Goal: Navigation & Orientation: Find specific page/section

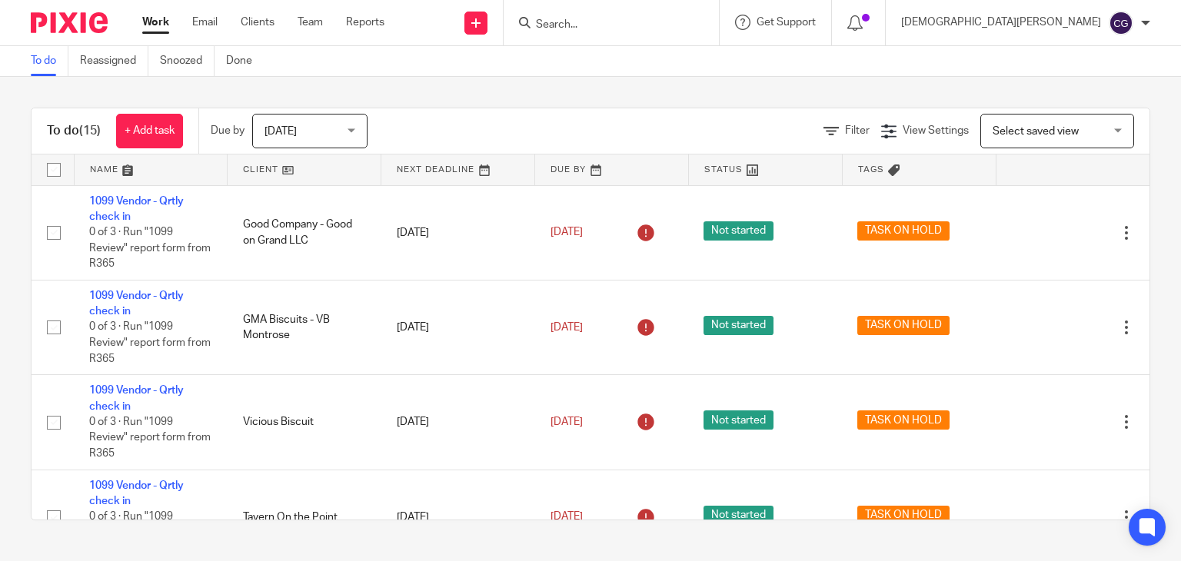
scroll to position [802, 0]
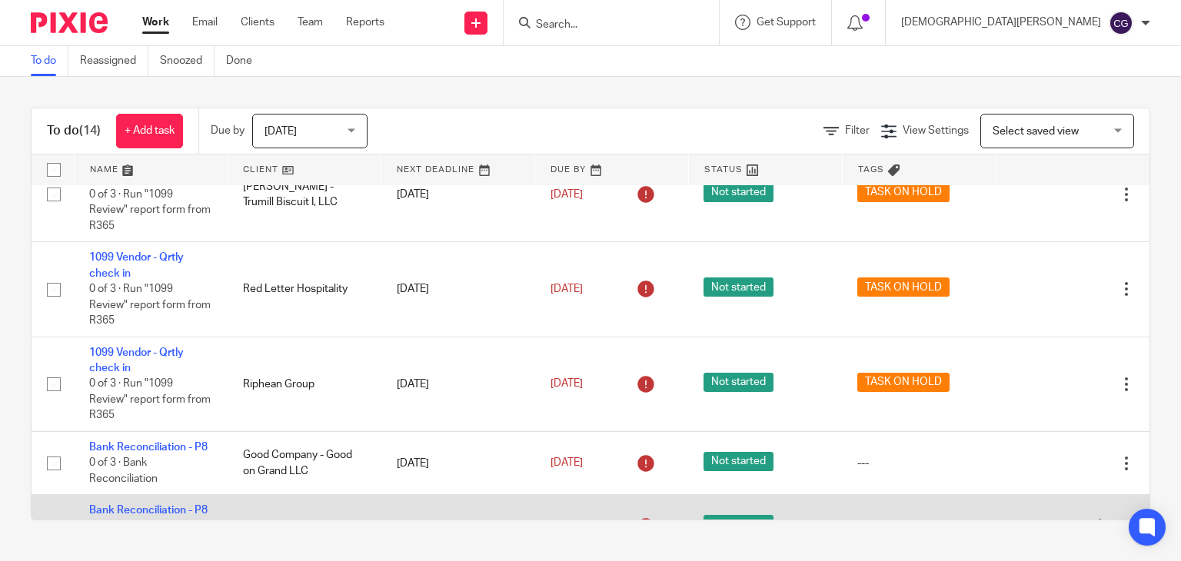
scroll to position [648, 0]
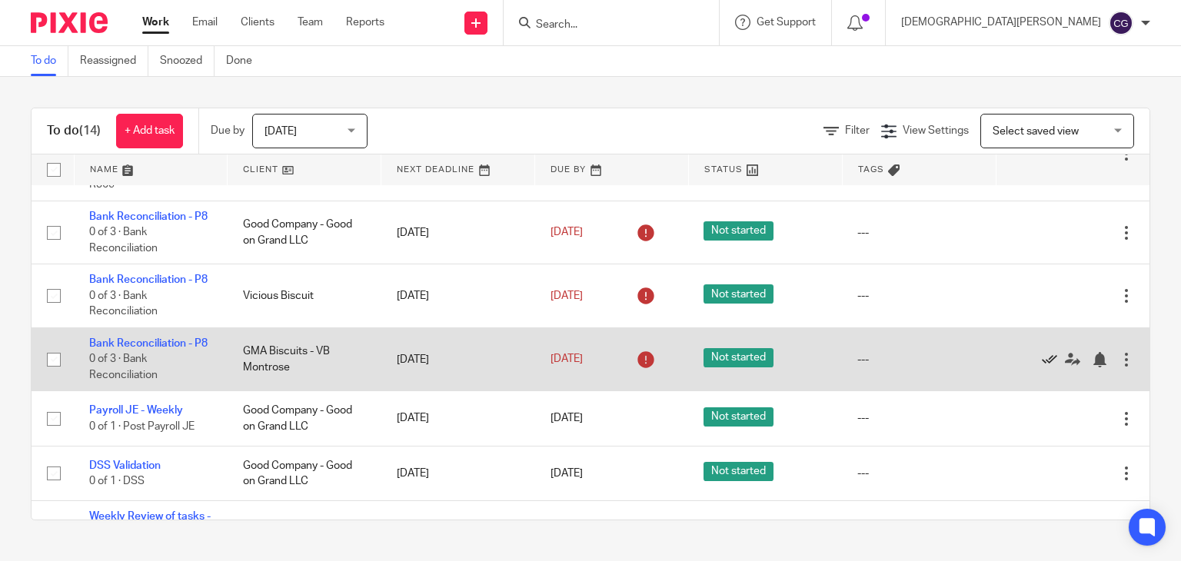
click at [1042, 367] on icon at bounding box center [1049, 359] width 15 height 15
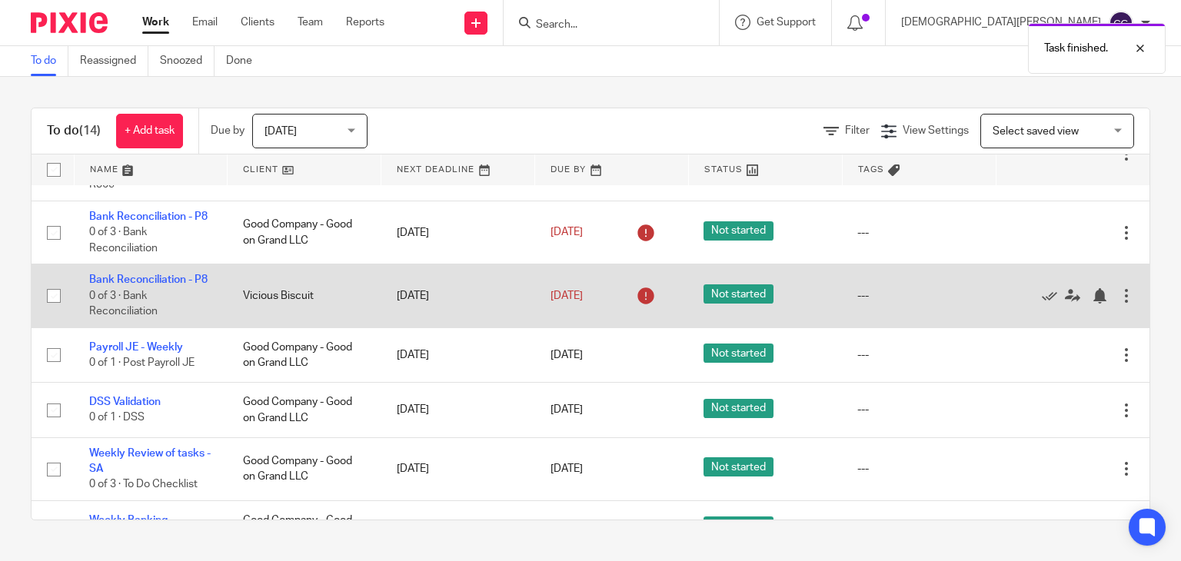
scroll to position [723, 0]
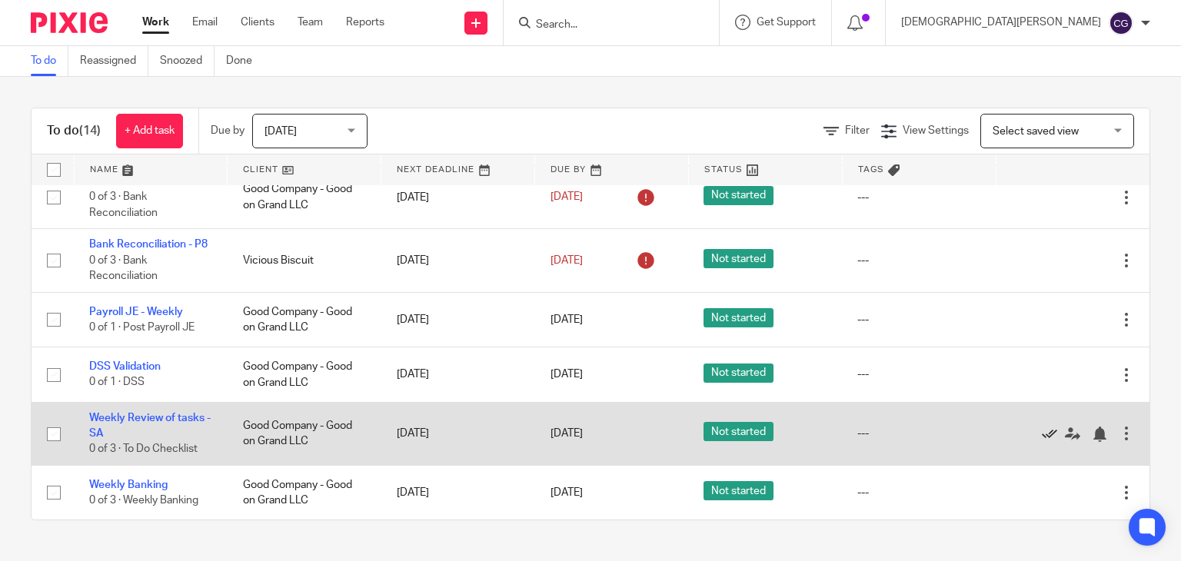
click at [1042, 437] on icon at bounding box center [1049, 434] width 15 height 15
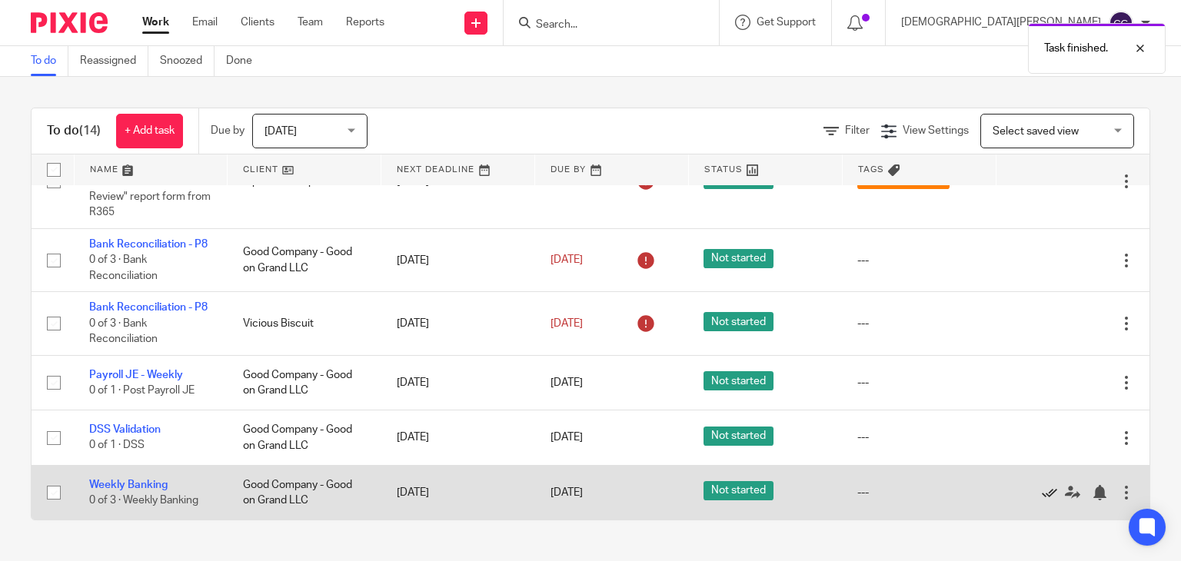
click at [1042, 498] on icon at bounding box center [1049, 492] width 15 height 15
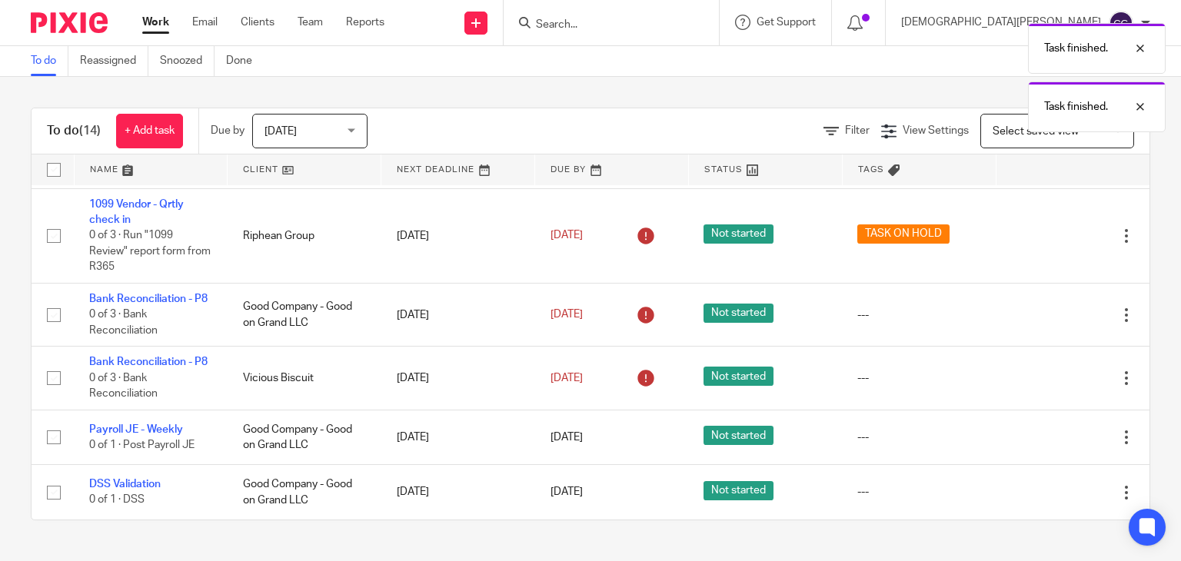
scroll to position [603, 0]
click at [158, 23] on link "Work" at bounding box center [155, 22] width 27 height 15
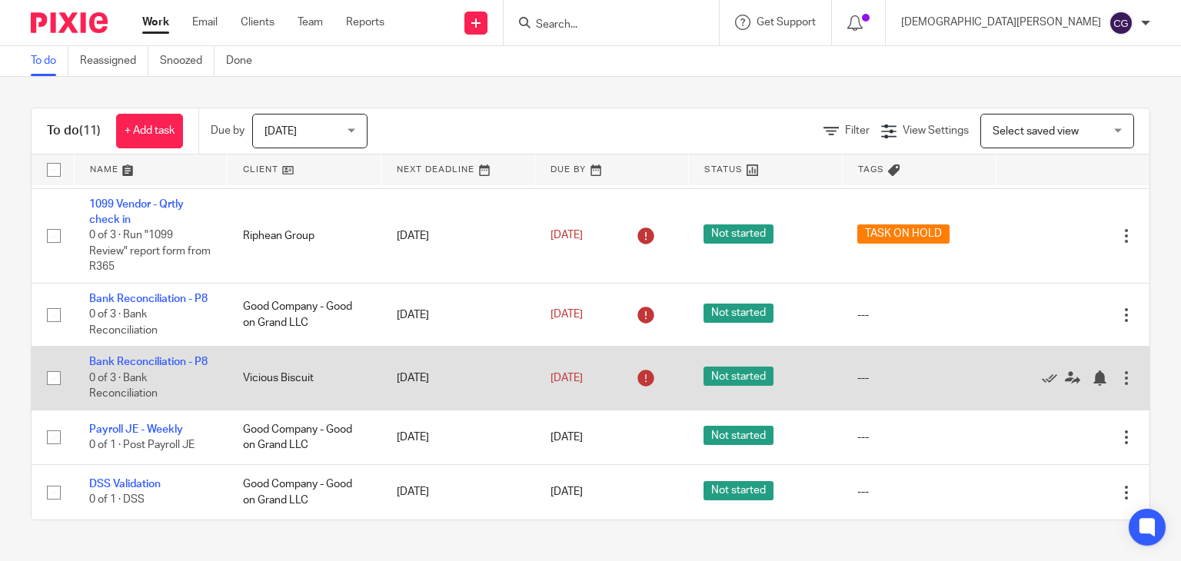
scroll to position [603, 0]
